Goal: Information Seeking & Learning: Compare options

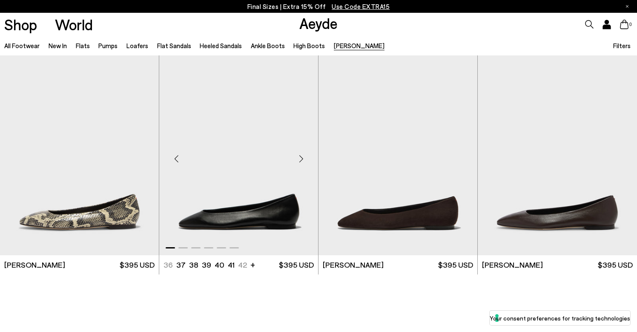
click at [304, 164] on div "Next slide" at bounding box center [301, 159] width 26 height 26
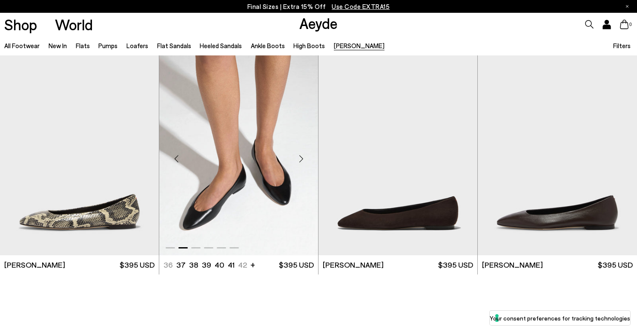
click at [304, 164] on div "Next slide" at bounding box center [301, 159] width 26 height 26
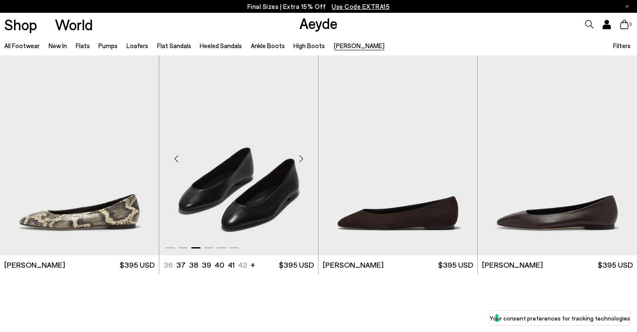
click at [304, 163] on div "Next slide" at bounding box center [301, 159] width 26 height 26
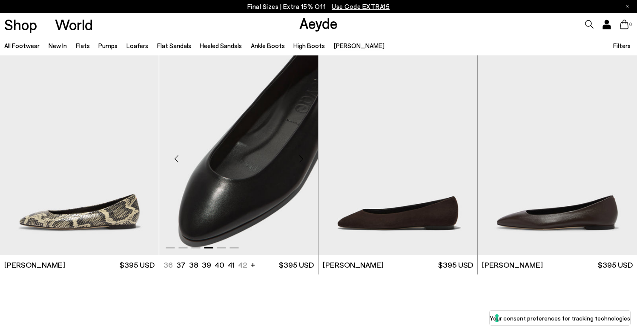
click at [304, 163] on div "Next slide" at bounding box center [301, 159] width 26 height 26
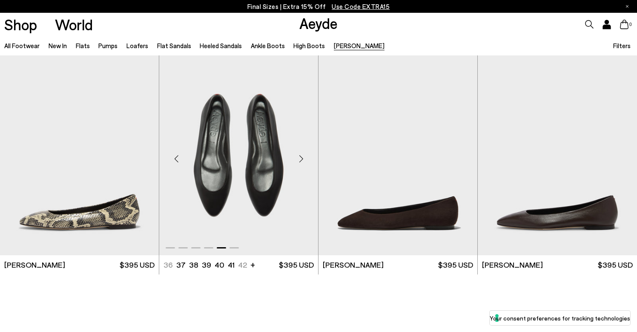
click at [304, 163] on div "Next slide" at bounding box center [301, 159] width 26 height 26
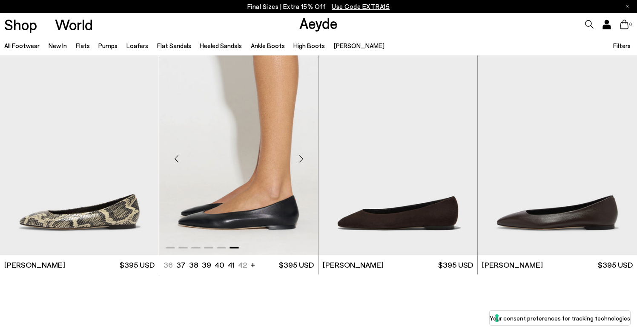
click at [304, 163] on div "Next slide" at bounding box center [301, 159] width 26 height 26
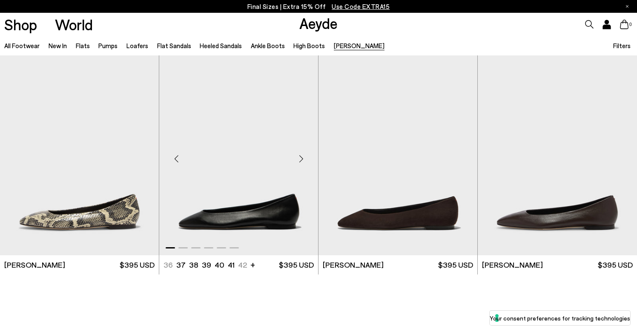
click at [304, 163] on div "Next slide" at bounding box center [301, 159] width 26 height 26
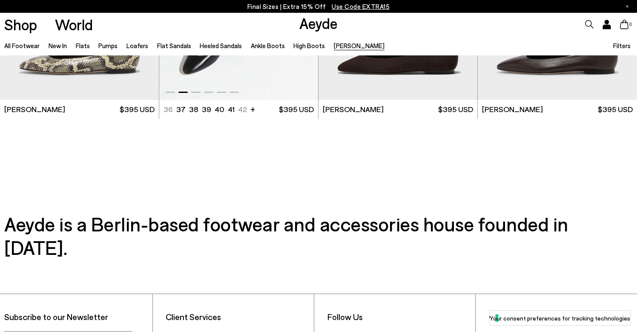
scroll to position [155, 0]
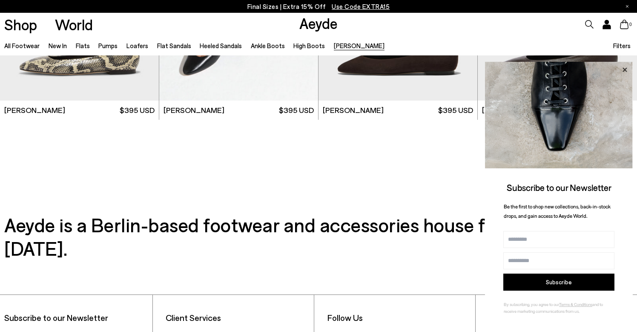
click at [626, 67] on icon at bounding box center [624, 69] width 11 height 11
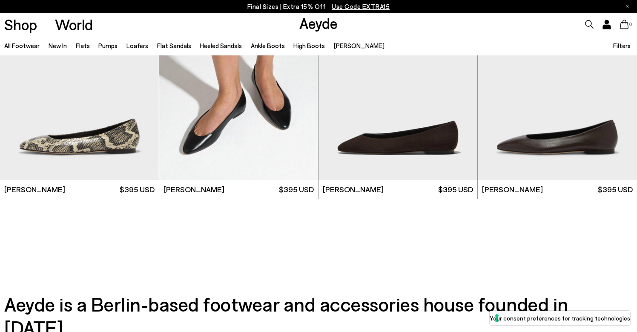
scroll to position [0, 0]
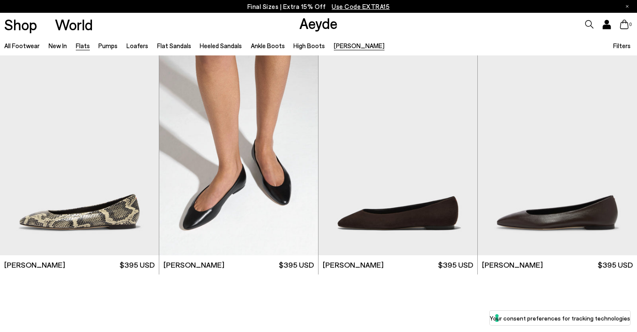
click at [79, 46] on link "Flats" at bounding box center [83, 46] width 14 height 8
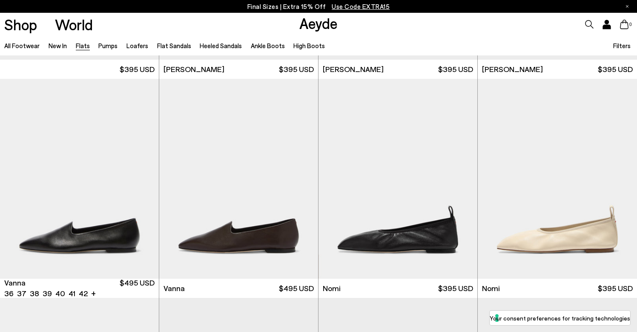
scroll to position [201, 0]
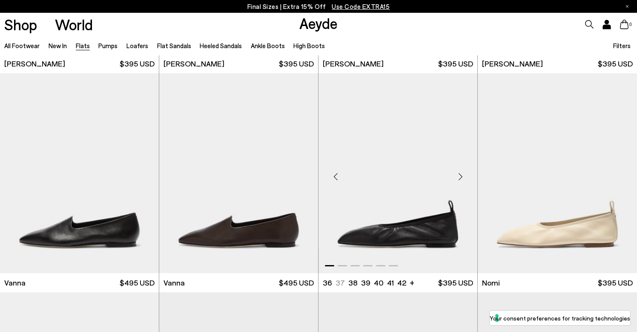
click at [458, 175] on div "Next slide" at bounding box center [461, 177] width 26 height 26
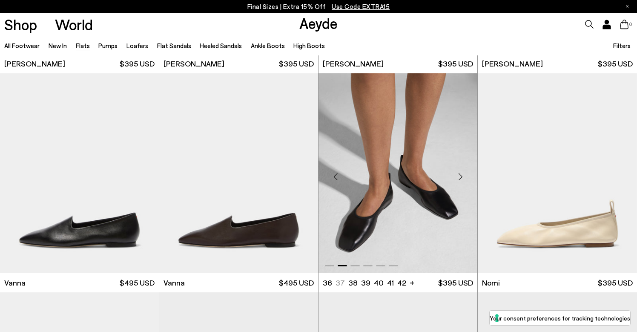
click at [459, 175] on div "Next slide" at bounding box center [461, 177] width 26 height 26
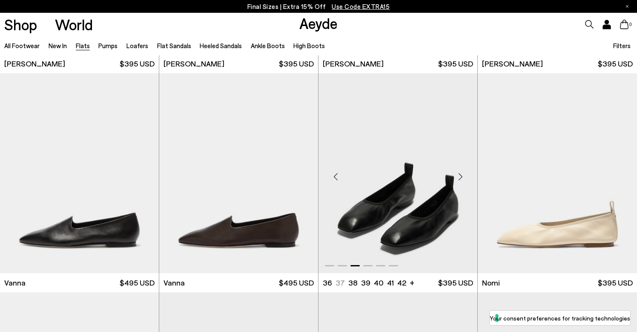
click at [459, 175] on div "Next slide" at bounding box center [461, 177] width 26 height 26
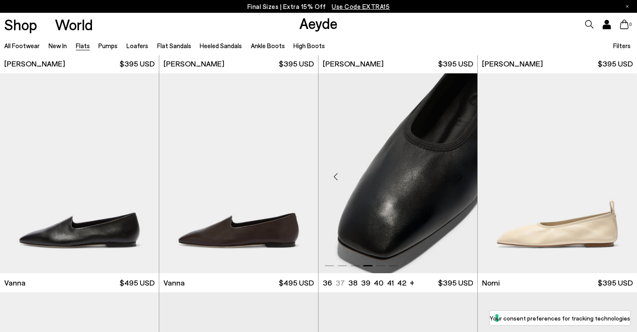
click at [459, 174] on div "Next slide" at bounding box center [461, 177] width 26 height 26
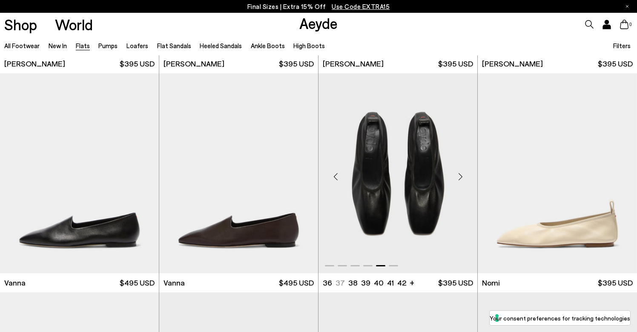
click at [459, 174] on div "Next slide" at bounding box center [461, 177] width 26 height 26
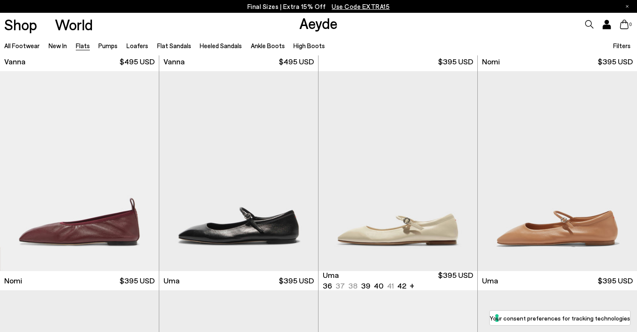
scroll to position [479, 0]
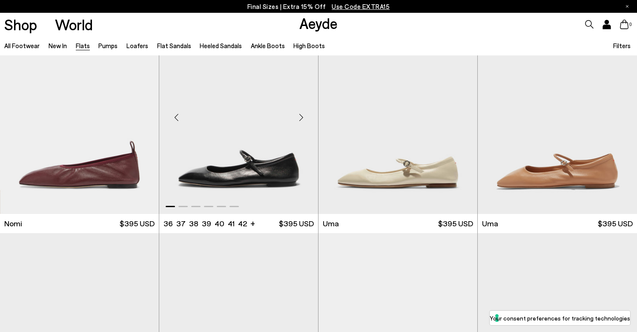
click at [301, 114] on div "Next slide" at bounding box center [301, 117] width 26 height 26
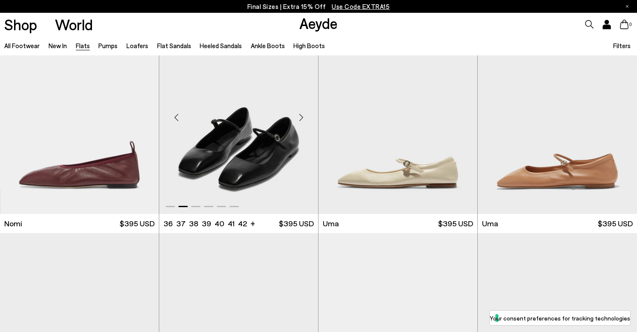
click at [301, 114] on div "Next slide" at bounding box center [301, 117] width 26 height 26
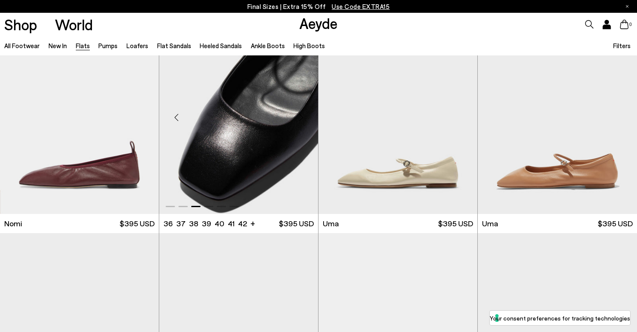
click at [301, 114] on div "Next slide" at bounding box center [301, 117] width 26 height 26
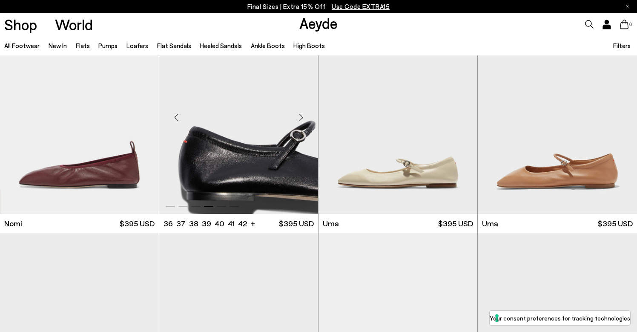
click at [301, 114] on div "Next slide" at bounding box center [301, 117] width 26 height 26
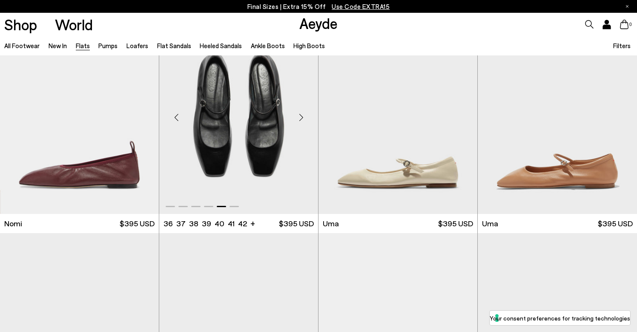
click at [301, 114] on div "Next slide" at bounding box center [301, 117] width 26 height 26
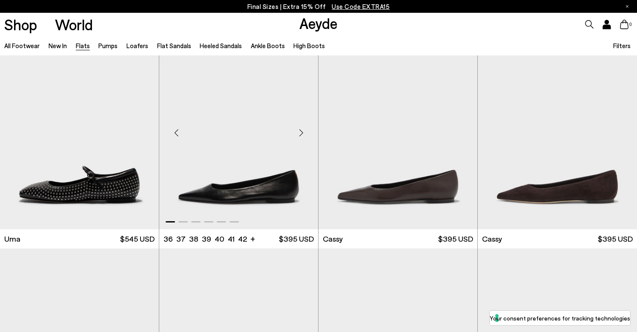
scroll to position [900, 0]
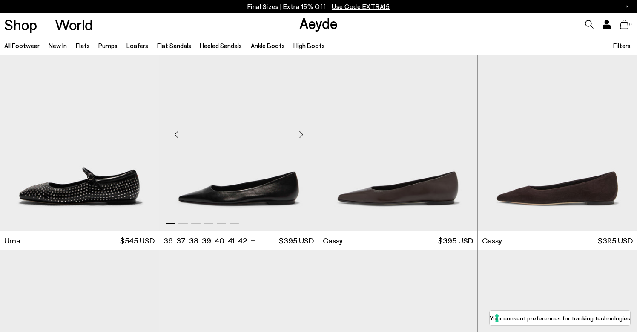
click at [298, 132] on div "Next slide" at bounding box center [301, 134] width 26 height 26
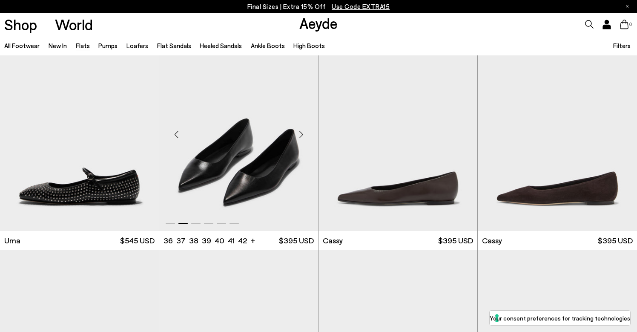
click at [298, 132] on div "Next slide" at bounding box center [301, 134] width 26 height 26
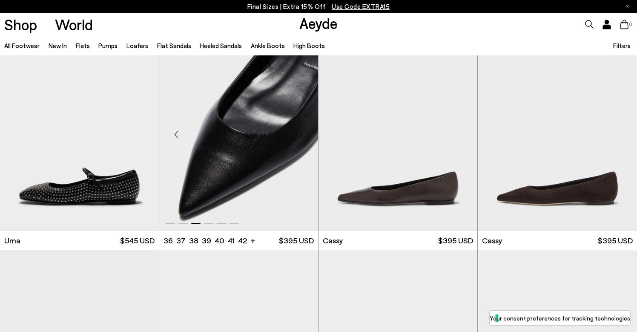
click at [298, 132] on div "Next slide" at bounding box center [301, 134] width 26 height 26
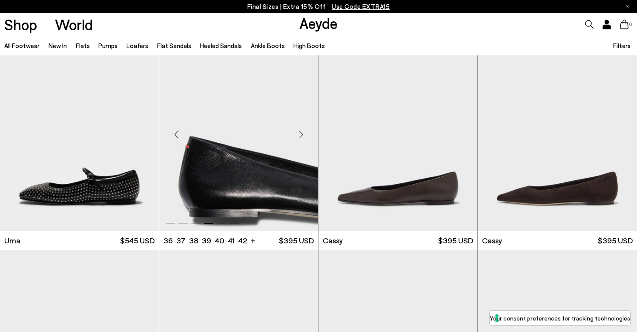
click at [298, 132] on div "Next slide" at bounding box center [301, 134] width 26 height 26
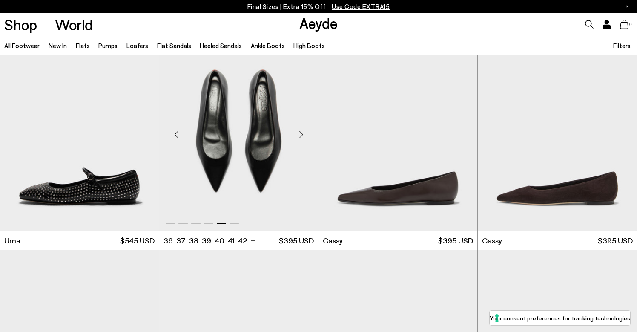
click at [298, 132] on div "Next slide" at bounding box center [301, 134] width 26 height 26
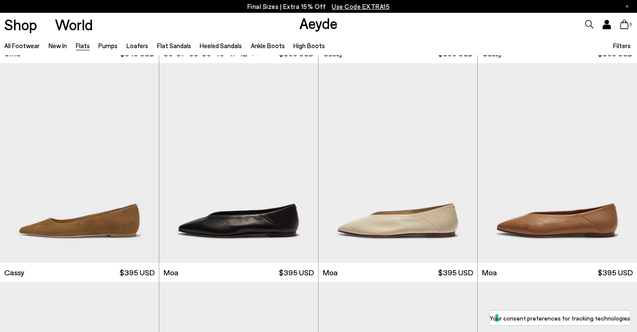
scroll to position [1088, 0]
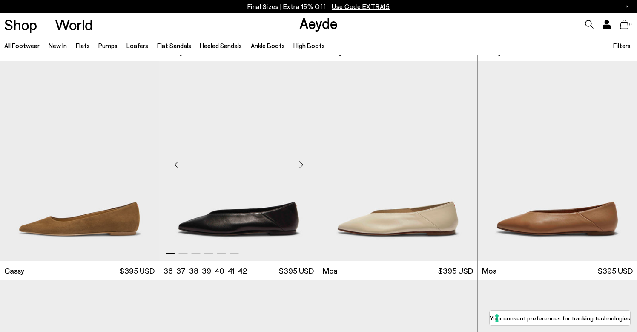
click at [298, 167] on div "Next slide" at bounding box center [301, 165] width 26 height 26
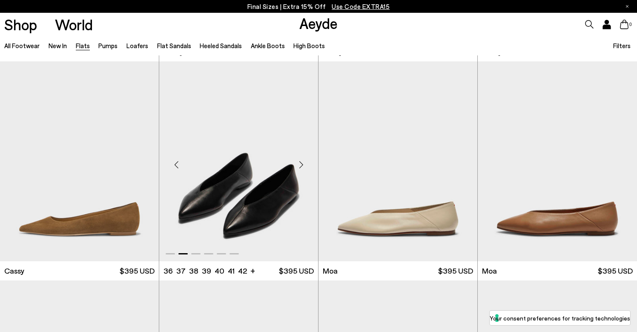
click at [298, 166] on div "Next slide" at bounding box center [301, 165] width 26 height 26
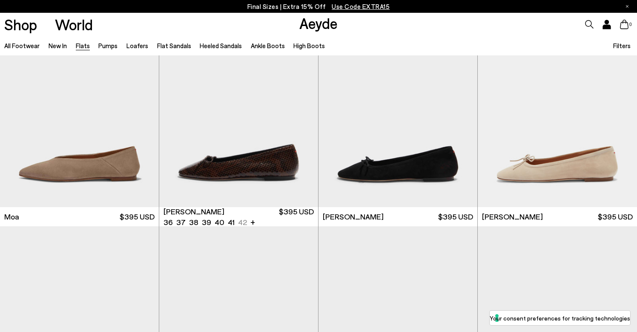
scroll to position [1583, 0]
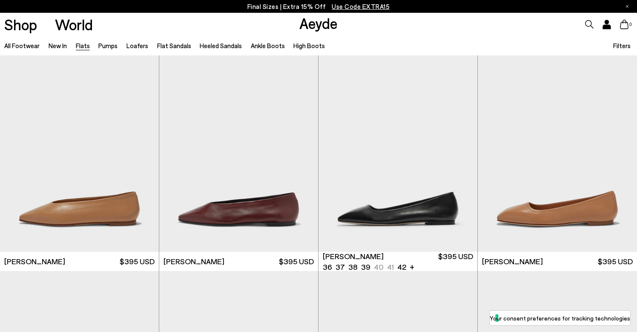
scroll to position [2641, 0]
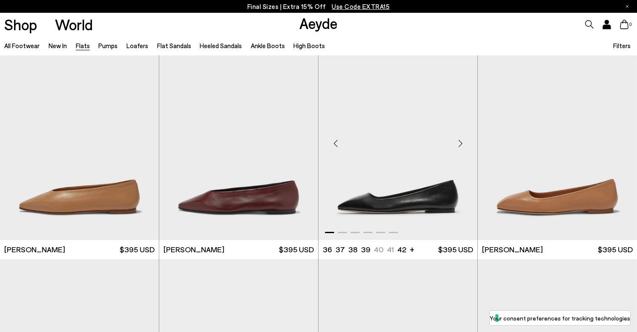
click at [464, 140] on div "Next slide" at bounding box center [461, 144] width 26 height 26
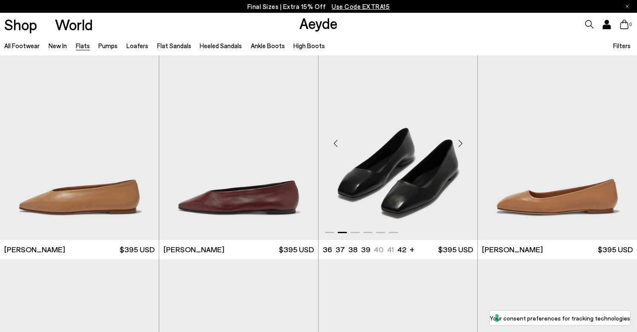
click at [464, 140] on div "Next slide" at bounding box center [461, 144] width 26 height 26
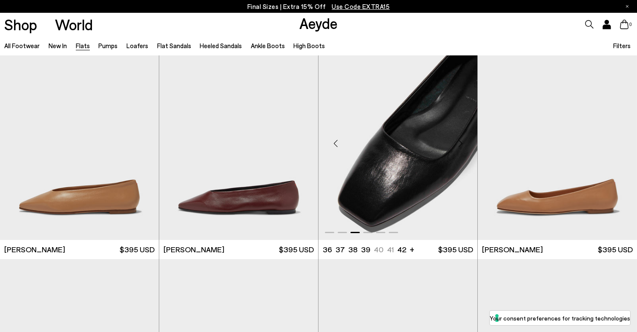
click at [464, 140] on div "Next slide" at bounding box center [461, 144] width 26 height 26
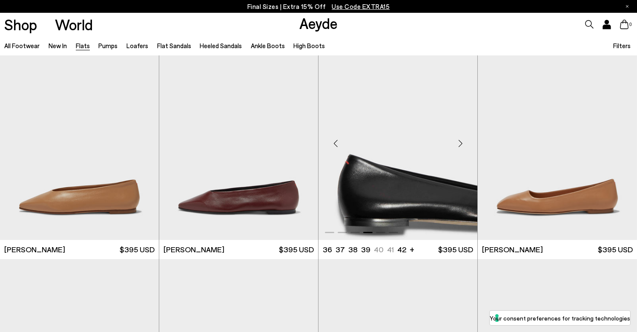
click at [464, 140] on div "Next slide" at bounding box center [461, 144] width 26 height 26
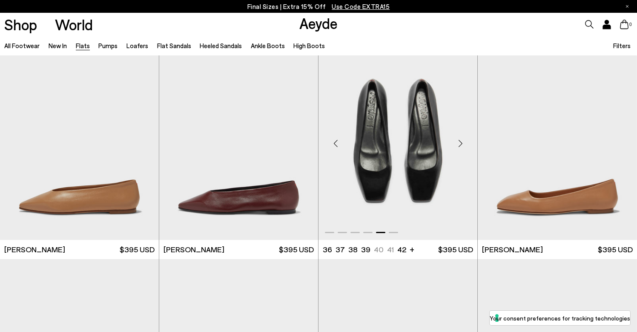
click at [464, 138] on div "Next slide" at bounding box center [461, 144] width 26 height 26
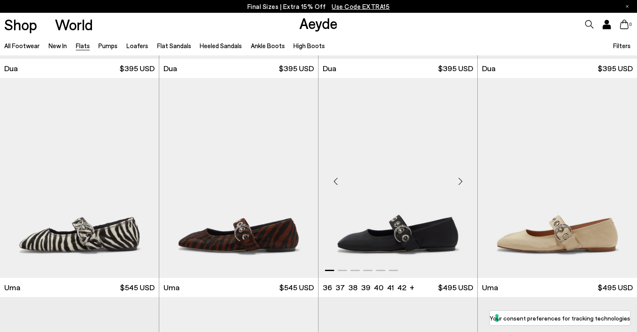
scroll to position [3264, 0]
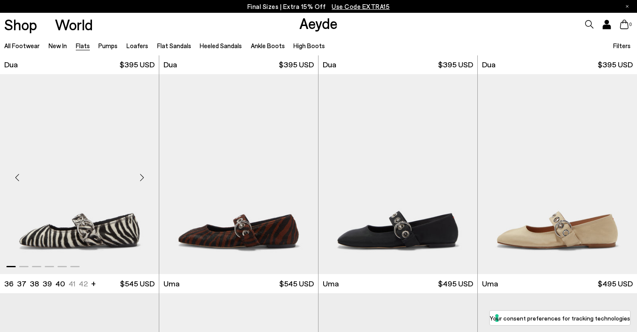
click at [139, 179] on div "Next slide" at bounding box center [142, 178] width 26 height 26
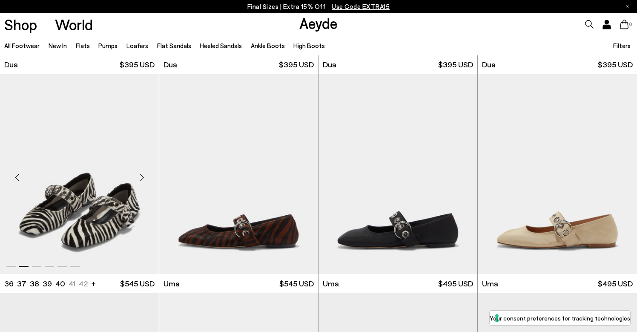
click at [139, 179] on div "Next slide" at bounding box center [142, 178] width 26 height 26
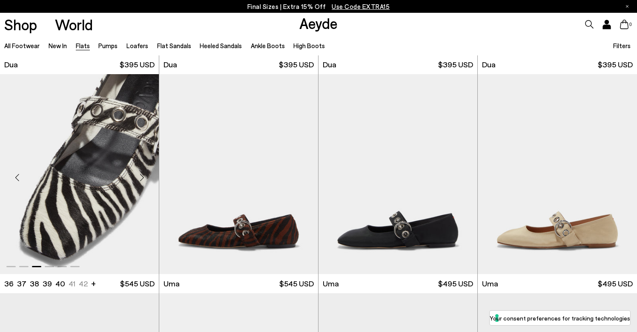
click at [139, 179] on div "Next slide" at bounding box center [142, 178] width 26 height 26
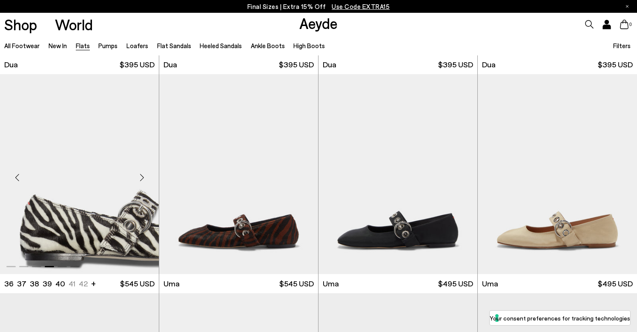
click at [139, 179] on div "Next slide" at bounding box center [142, 178] width 26 height 26
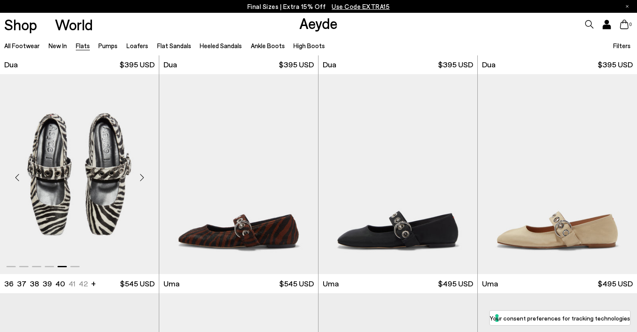
click at [139, 179] on div "Next slide" at bounding box center [142, 178] width 26 height 26
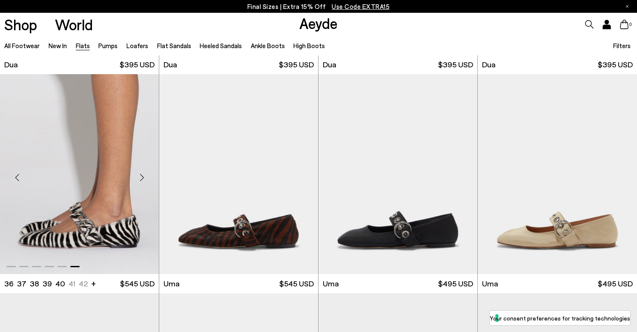
click at [140, 174] on div "Next slide" at bounding box center [142, 178] width 26 height 26
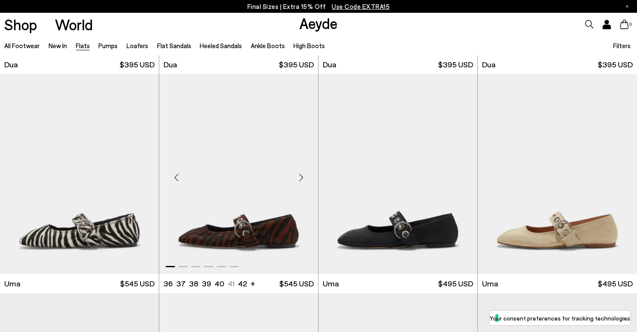
click at [303, 174] on div "Next slide" at bounding box center [301, 178] width 26 height 26
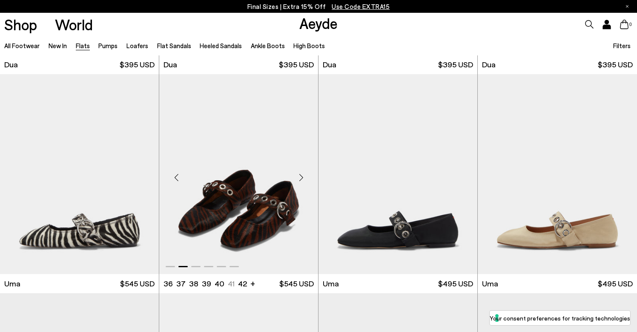
click at [303, 174] on div "Next slide" at bounding box center [301, 178] width 26 height 26
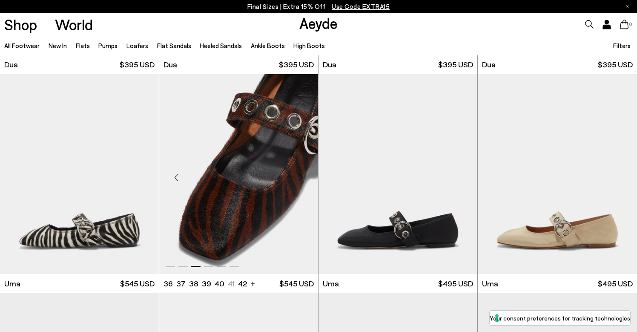
click at [303, 174] on div "Next slide" at bounding box center [301, 178] width 26 height 26
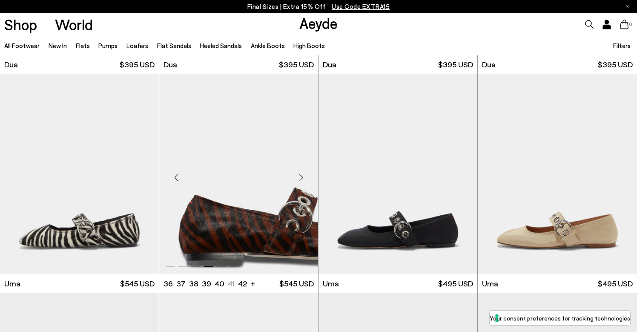
click at [303, 174] on div "Next slide" at bounding box center [301, 178] width 26 height 26
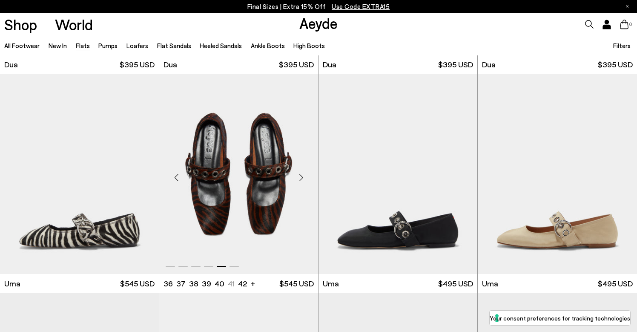
click at [303, 174] on div "Next slide" at bounding box center [301, 178] width 26 height 26
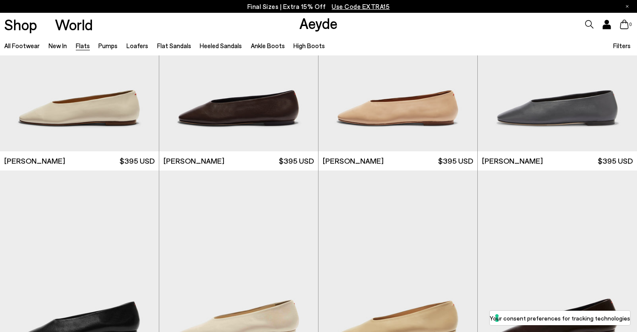
scroll to position [0, 0]
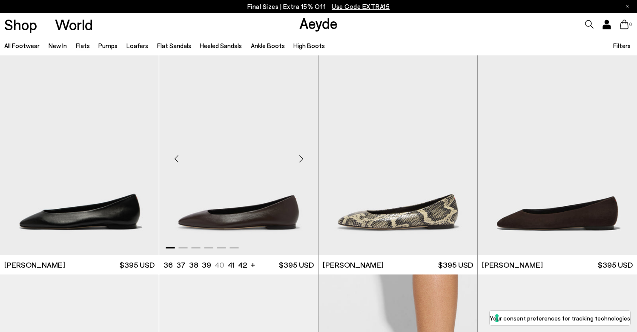
click at [305, 156] on div "Next slide" at bounding box center [301, 159] width 26 height 26
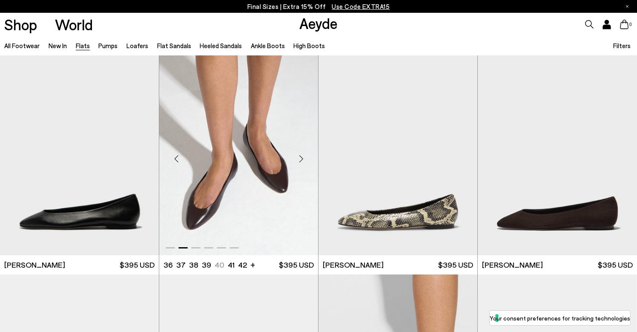
click at [305, 156] on div "Next slide" at bounding box center [301, 159] width 26 height 26
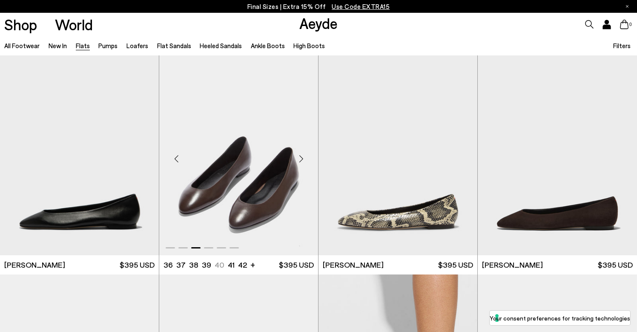
click at [178, 156] on div "Previous slide" at bounding box center [177, 159] width 26 height 26
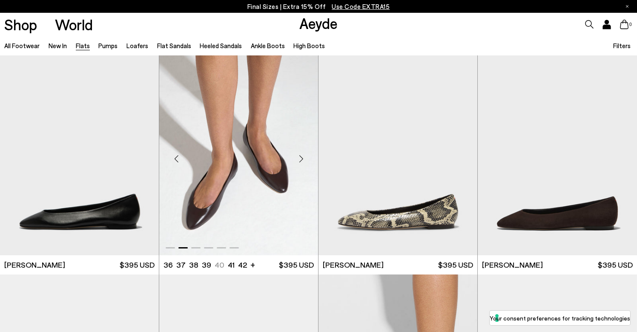
click at [301, 156] on div "Next slide" at bounding box center [301, 159] width 26 height 26
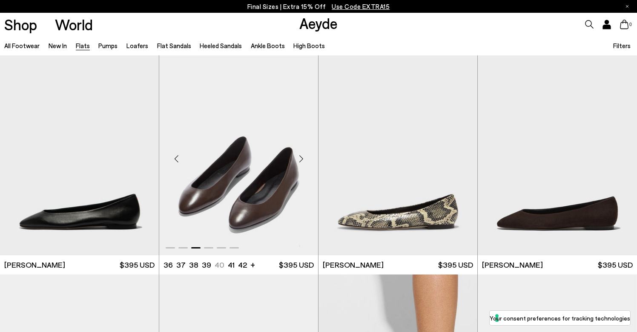
click at [301, 156] on div "Next slide" at bounding box center [301, 159] width 26 height 26
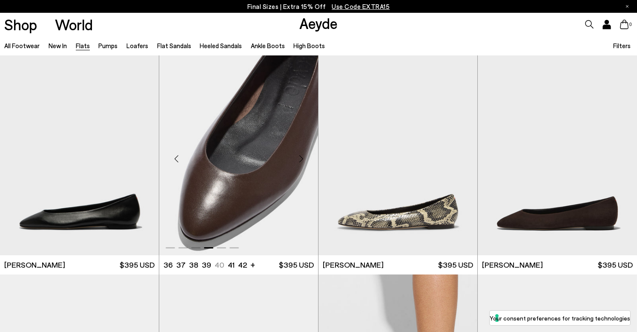
click at [301, 156] on div "Next slide" at bounding box center [301, 159] width 26 height 26
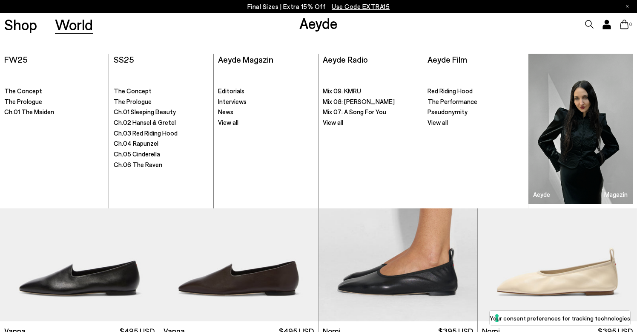
scroll to position [156, 0]
